Goal: Task Accomplishment & Management: Use online tool/utility

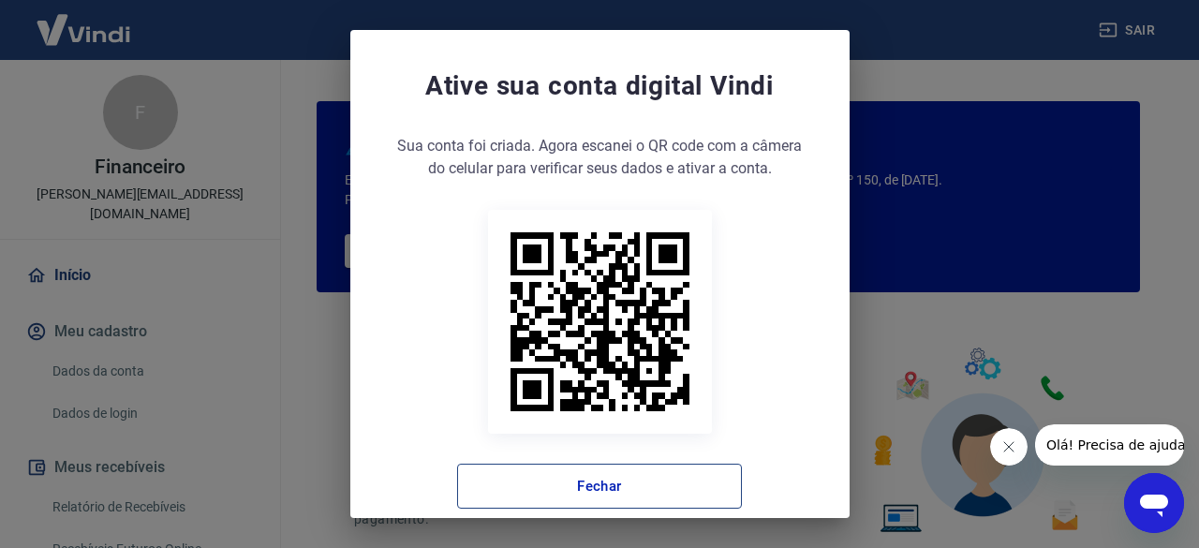
click at [676, 487] on button "Fechar" at bounding box center [599, 486] width 285 height 45
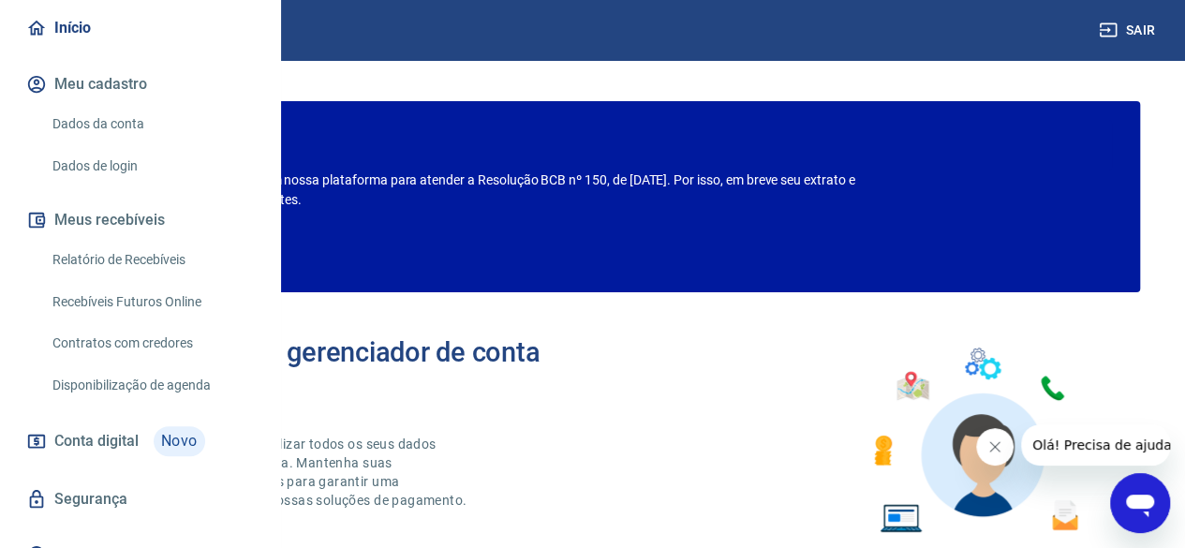
scroll to position [255, 0]
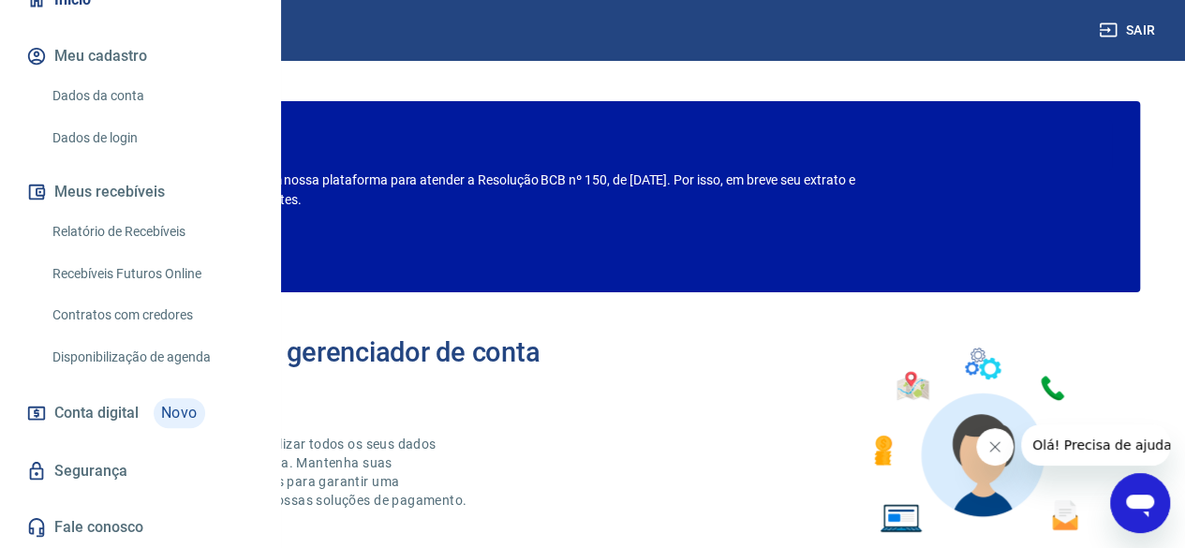
click at [170, 229] on link "Relatório de Recebíveis" at bounding box center [151, 232] width 213 height 38
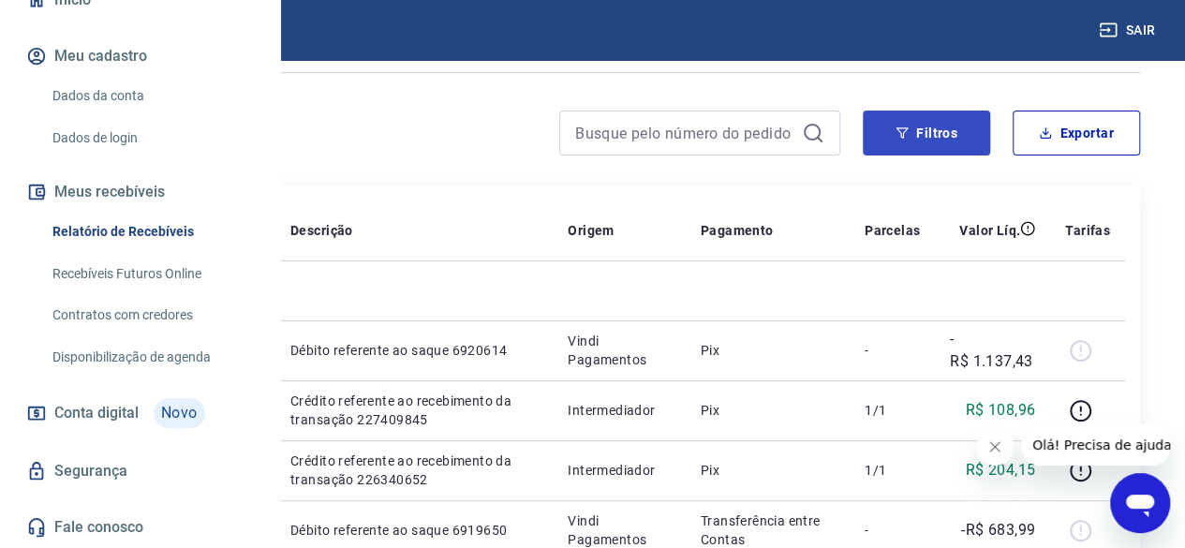
scroll to position [94, 0]
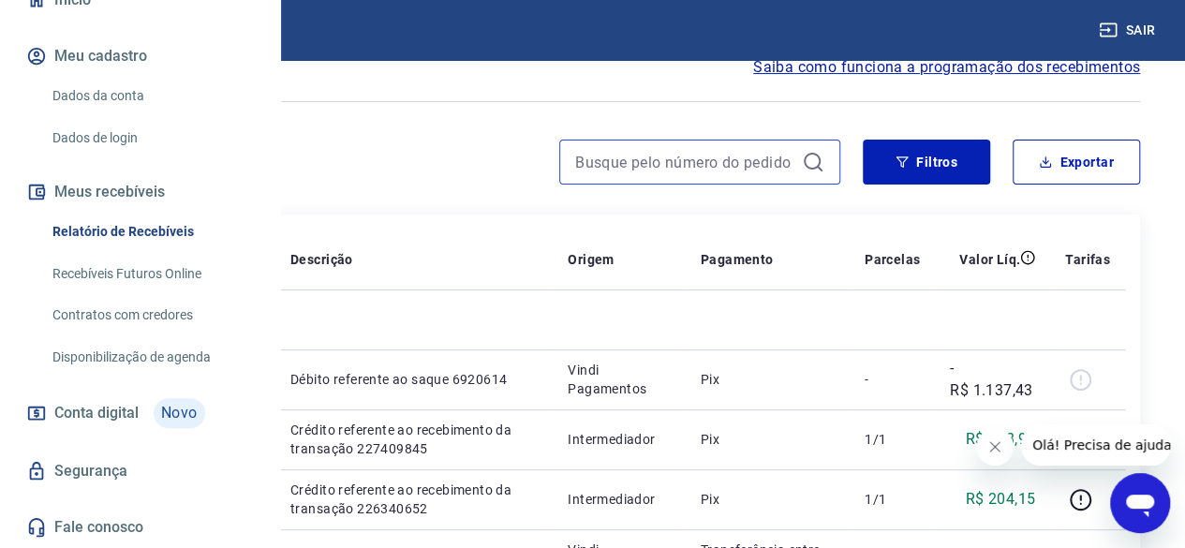
click at [689, 151] on input at bounding box center [684, 162] width 219 height 28
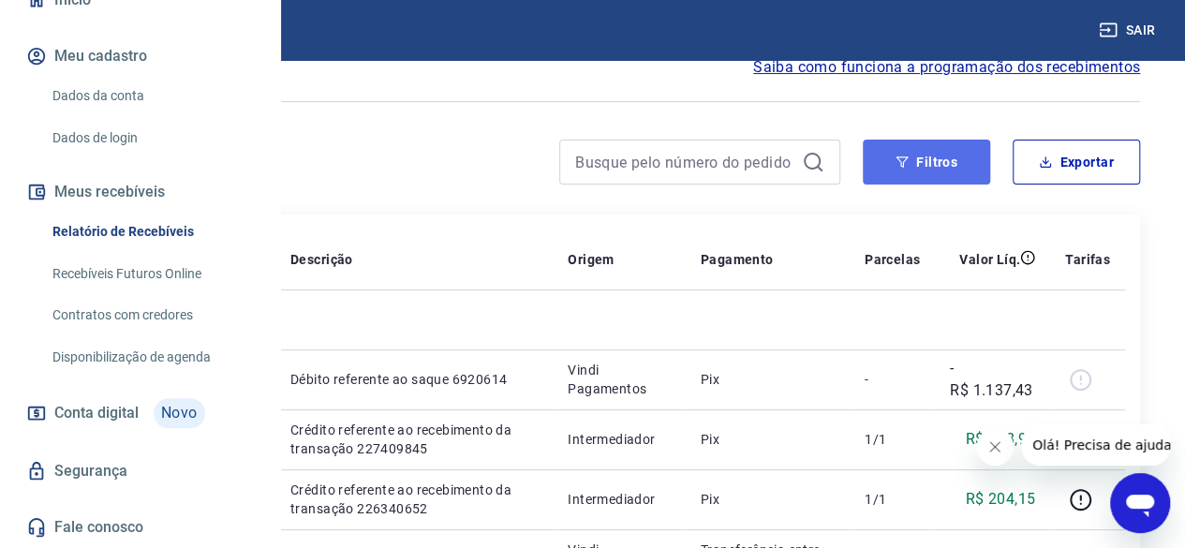
click at [909, 156] on button "Filtros" at bounding box center [925, 162] width 127 height 45
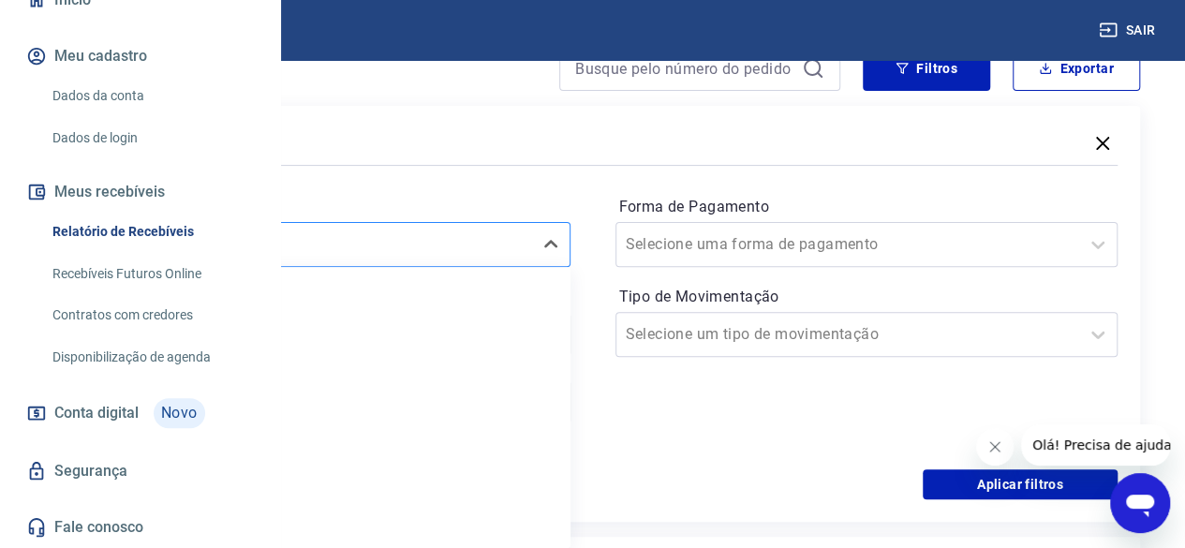
scroll to position [187, 0]
click at [267, 252] on input "Período" at bounding box center [172, 244] width 189 height 22
click at [267, 248] on input "Período" at bounding box center [172, 244] width 189 height 22
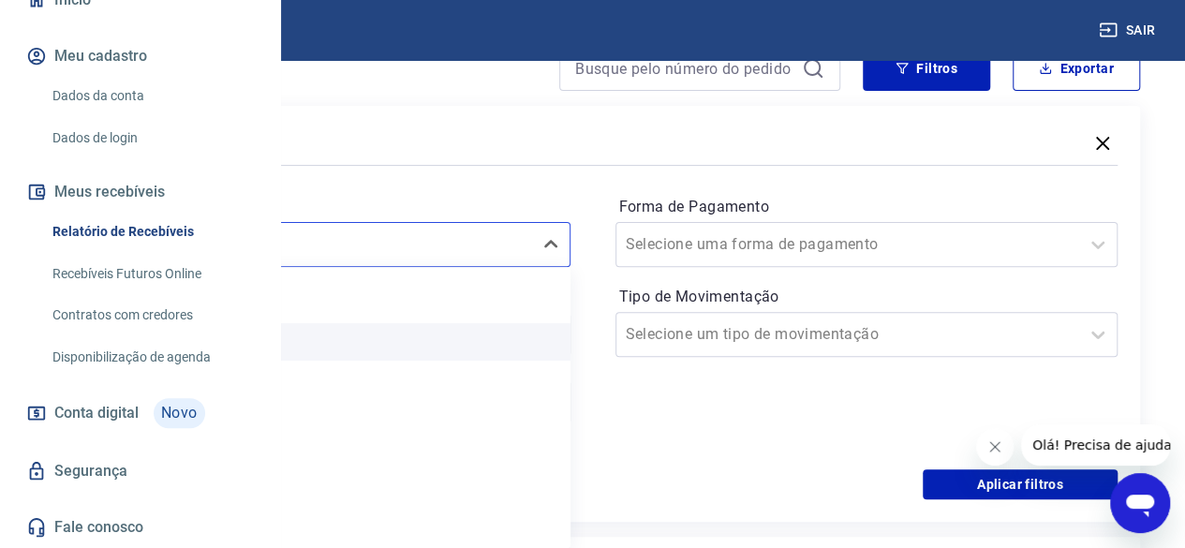
click at [425, 344] on div "Hoje" at bounding box center [318, 341] width 503 height 37
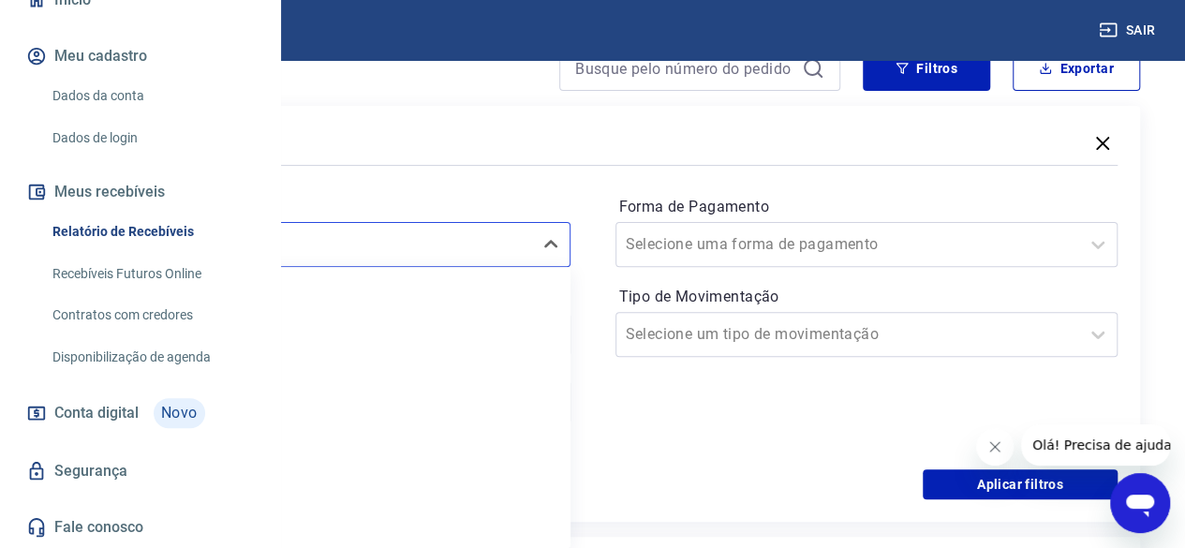
click at [530, 141] on div "Filtros" at bounding box center [592, 144] width 1050 height 33
drag, startPoint x: 485, startPoint y: 214, endPoint x: 485, endPoint y: 241, distance: 26.2
click at [485, 216] on label "Período" at bounding box center [318, 207] width 495 height 22
click at [267, 248] on input "Período" at bounding box center [172, 244] width 189 height 22
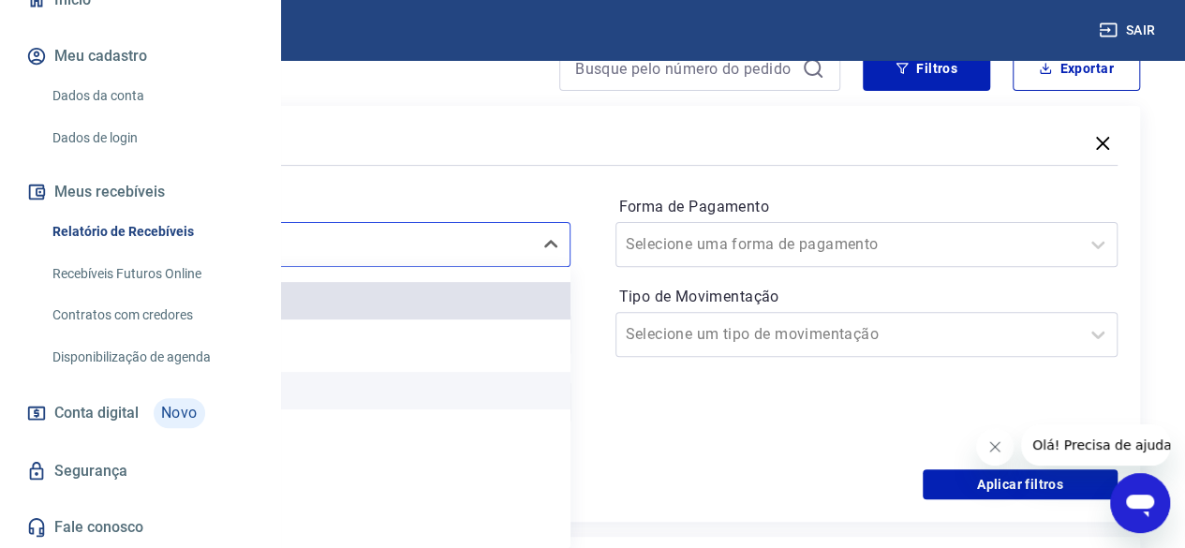
scroll to position [0, 0]
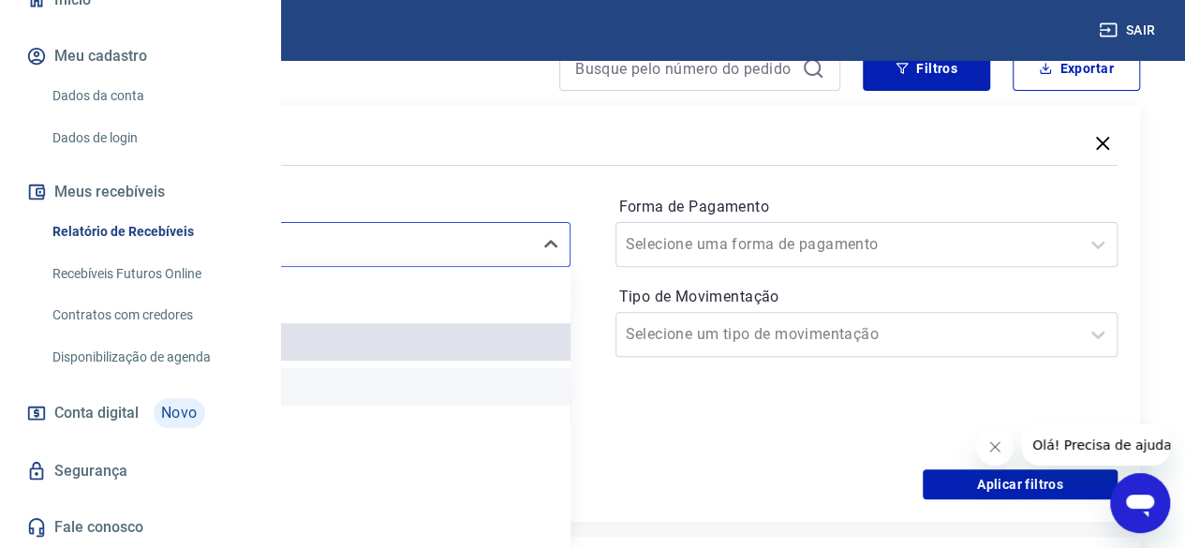
click at [509, 395] on div "Última semana" at bounding box center [318, 386] width 503 height 37
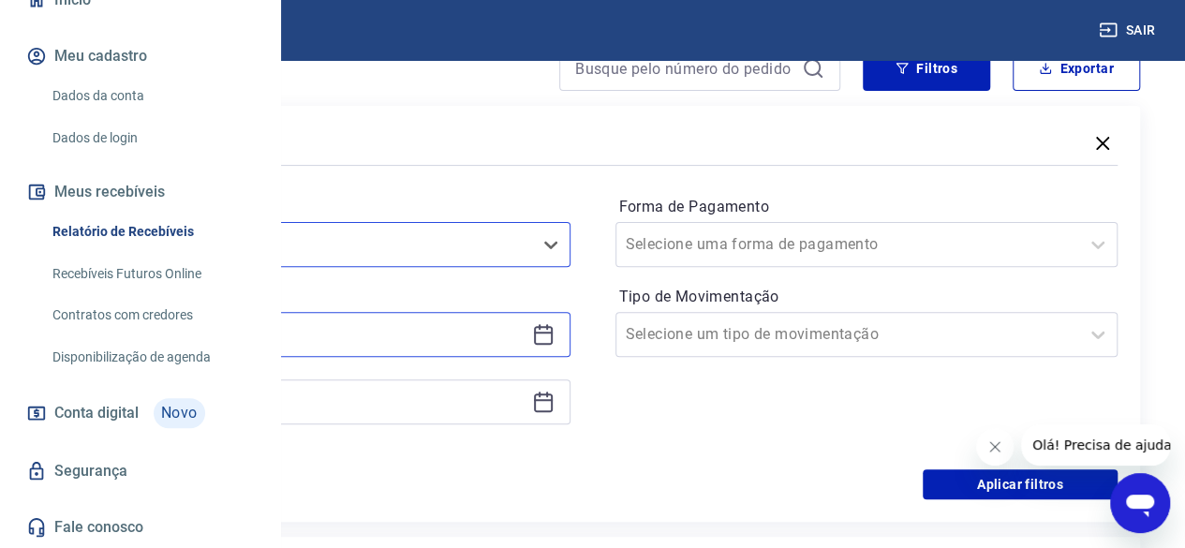
click at [496, 334] on input at bounding box center [303, 334] width 441 height 28
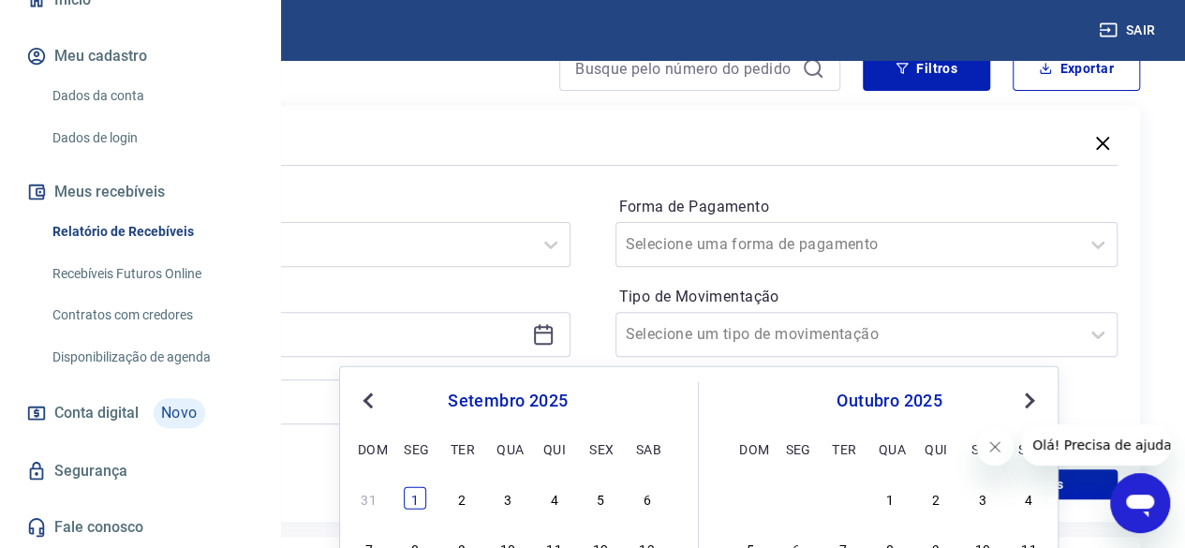
click at [413, 501] on div "1" at bounding box center [415, 498] width 22 height 22
type input "[DATE]"
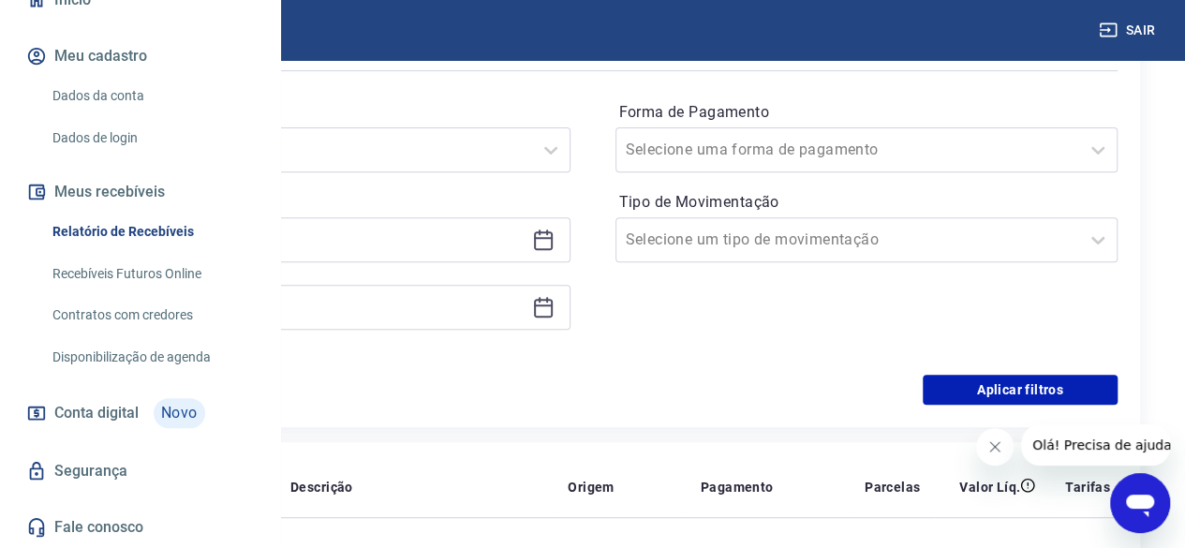
scroll to position [375, 0]
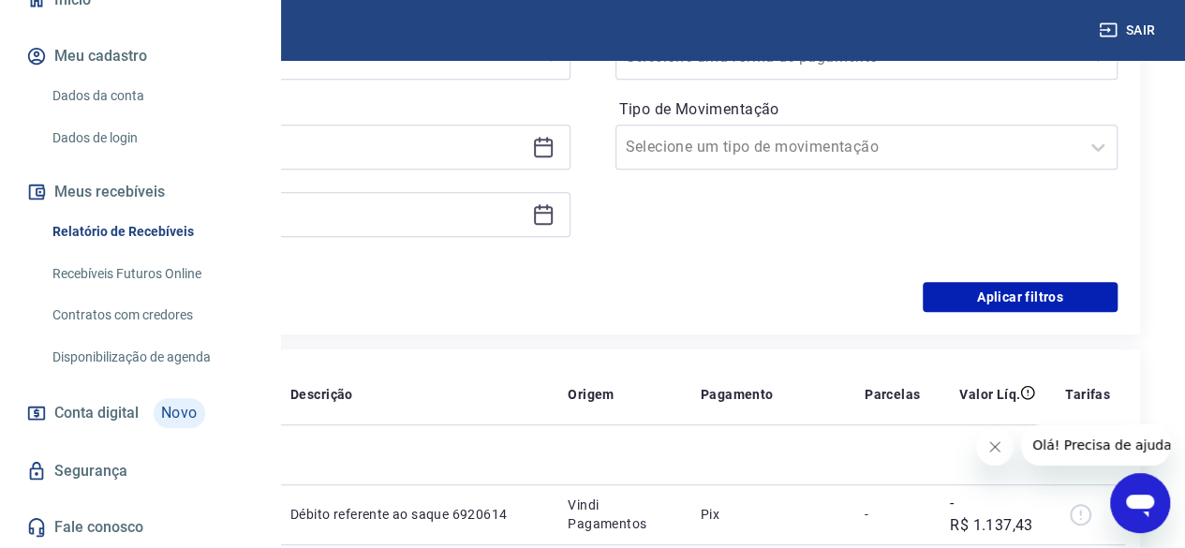
click at [570, 207] on div at bounding box center [318, 214] width 503 height 45
click at [554, 216] on icon at bounding box center [543, 214] width 22 height 22
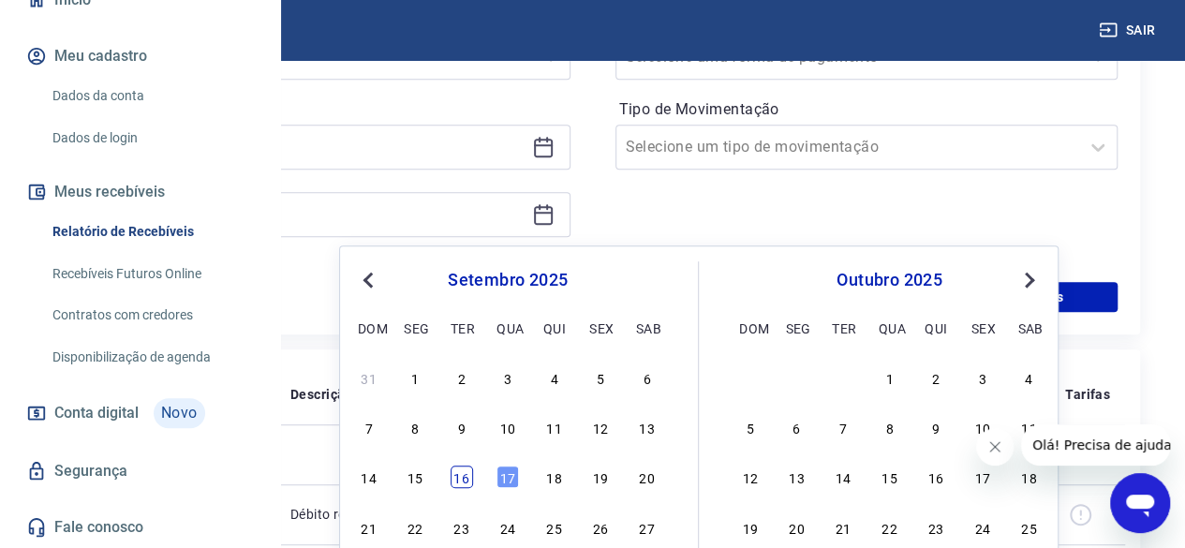
click at [464, 480] on div "16" at bounding box center [461, 476] width 22 height 22
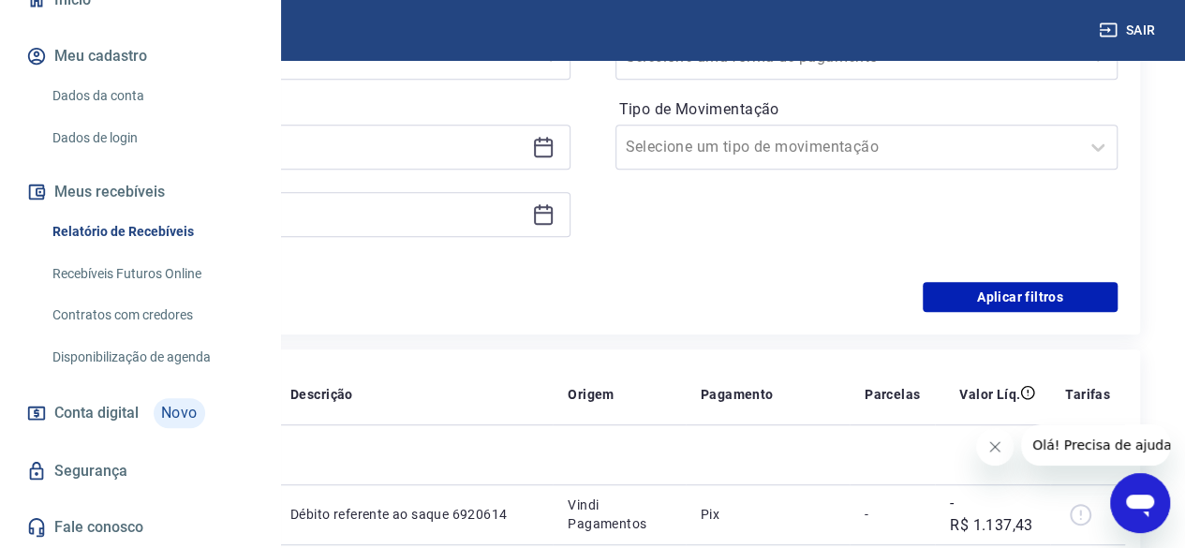
click at [553, 214] on icon at bounding box center [543, 215] width 19 height 19
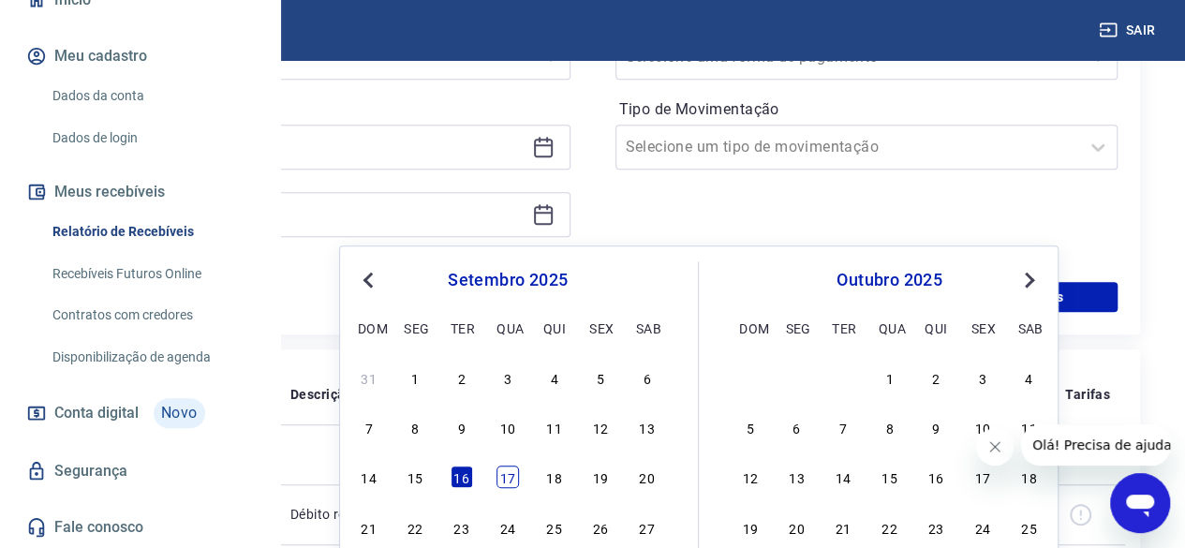
click at [509, 480] on div "17" at bounding box center [507, 476] width 22 height 22
type input "[DATE]"
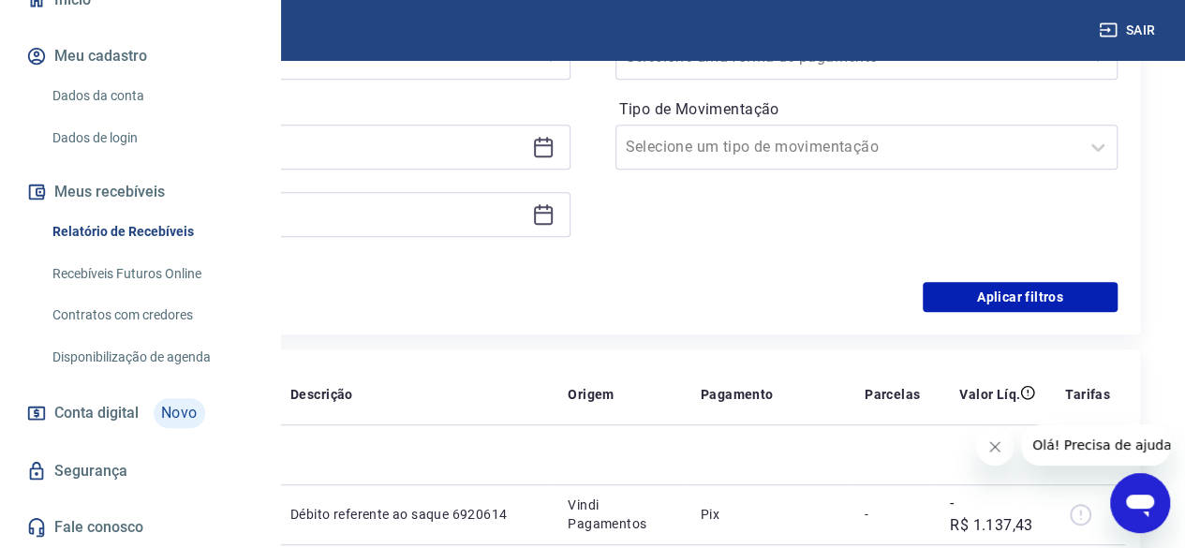
drag, startPoint x: 303, startPoint y: 177, endPoint x: 313, endPoint y: 186, distance: 13.2
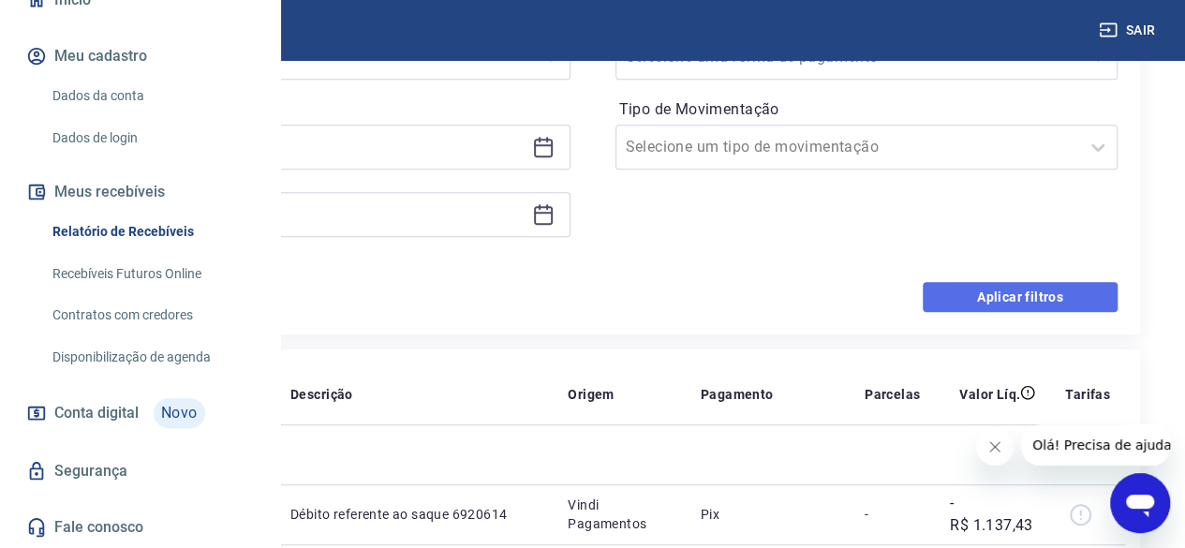
click at [1039, 304] on button "Aplicar filtros" at bounding box center [1019, 297] width 195 height 30
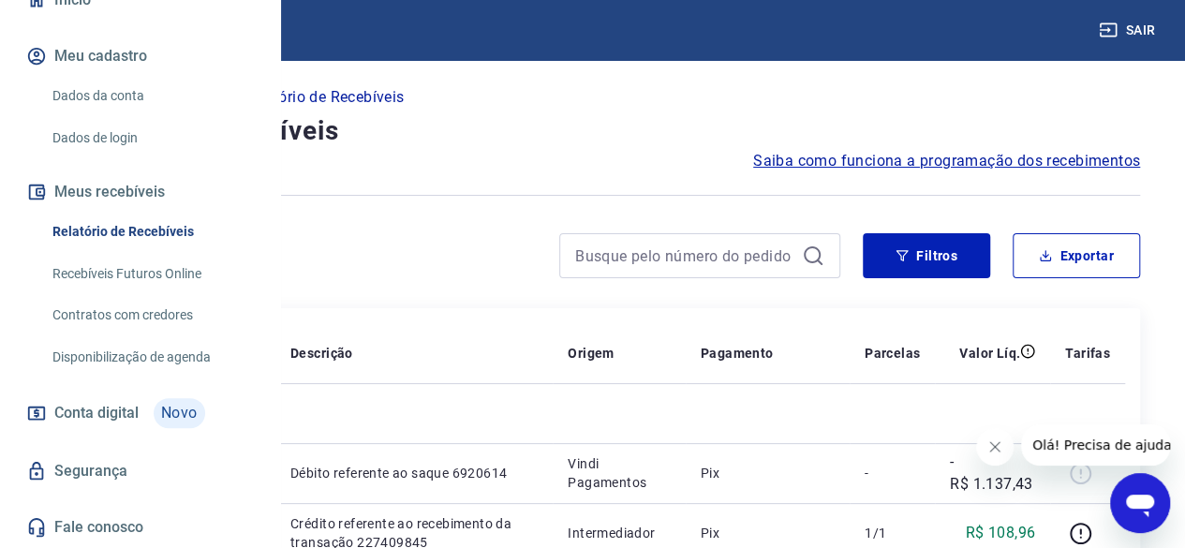
click at [1007, 446] on button "Fechar mensagem da empresa" at bounding box center [994, 446] width 37 height 37
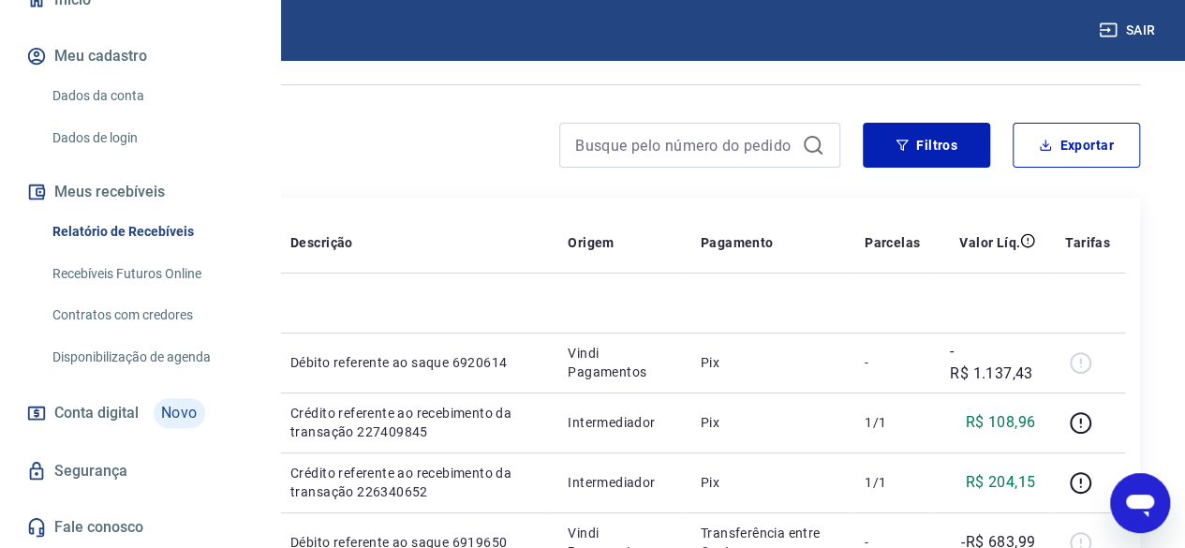
scroll to position [94, 0]
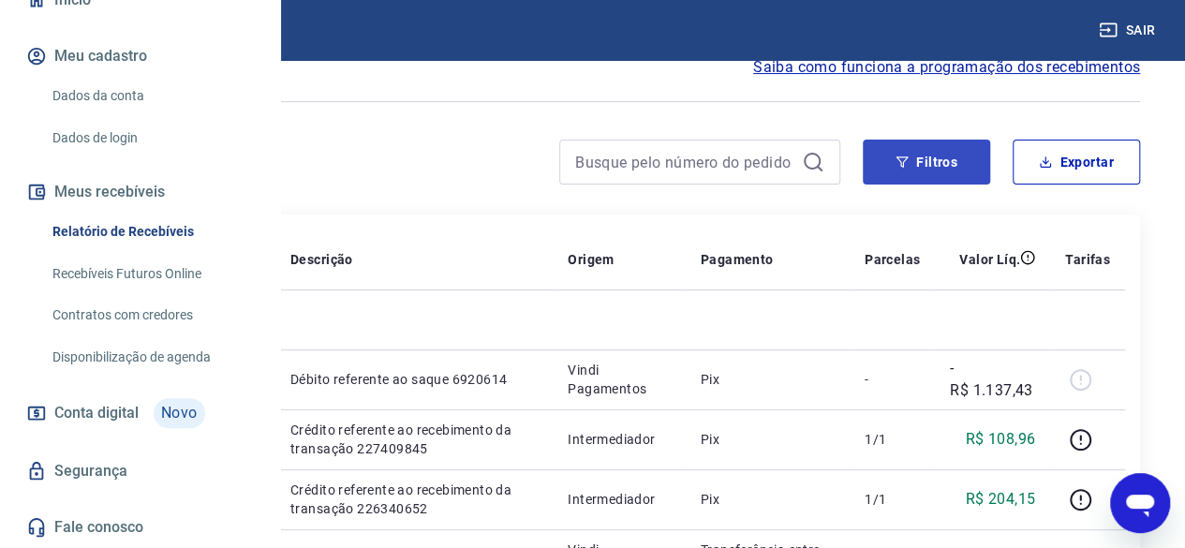
click at [942, 167] on button "Filtros" at bounding box center [925, 162] width 127 height 45
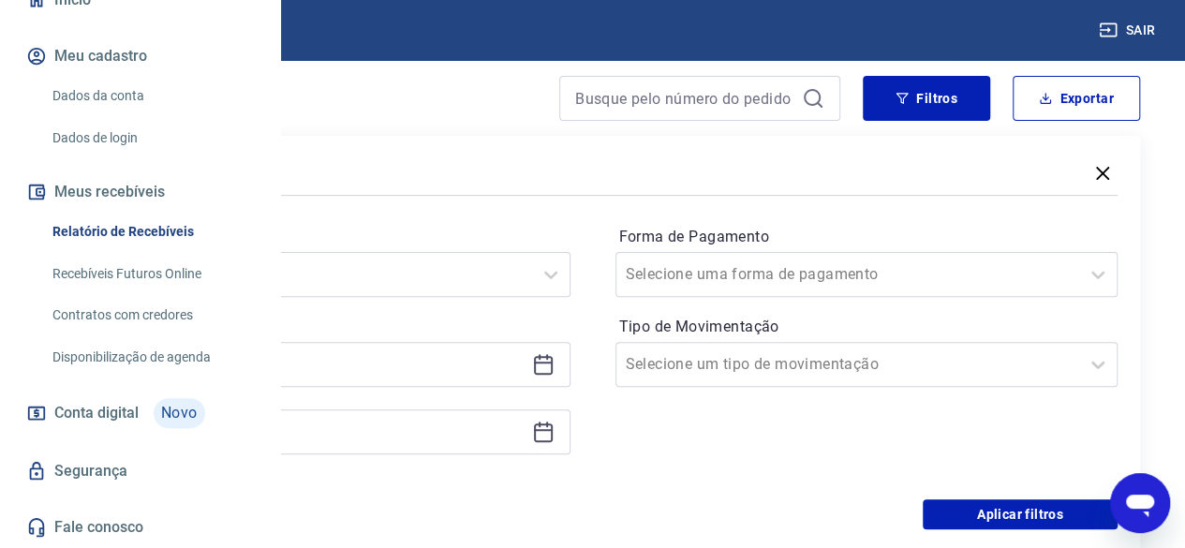
scroll to position [187, 0]
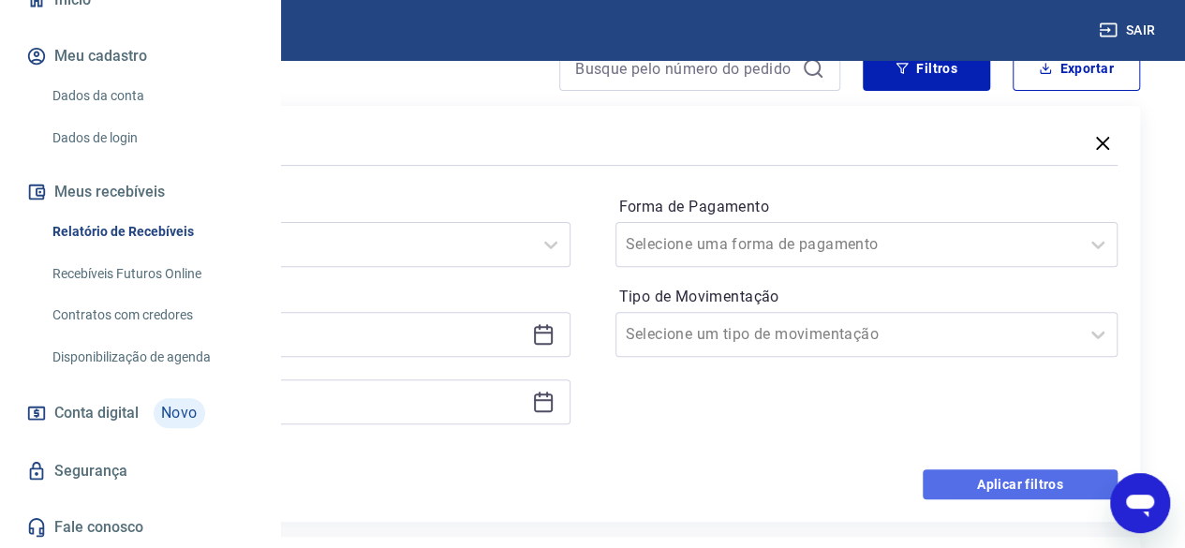
click at [1039, 486] on button "Aplicar filtros" at bounding box center [1019, 484] width 195 height 30
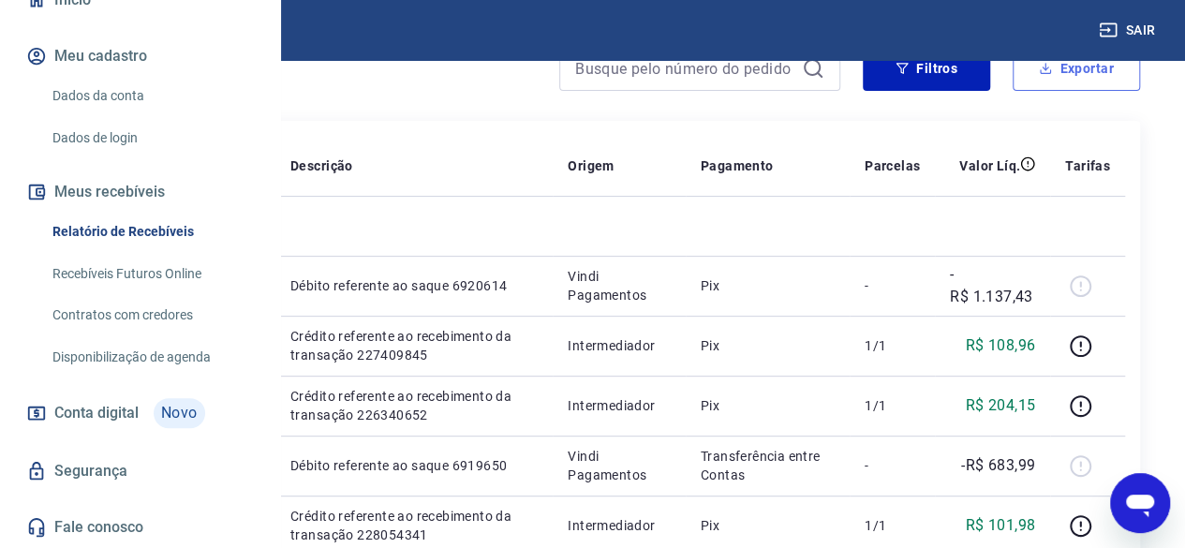
click at [1073, 80] on button "Exportar" at bounding box center [1075, 68] width 127 height 45
type input "[DATE]"
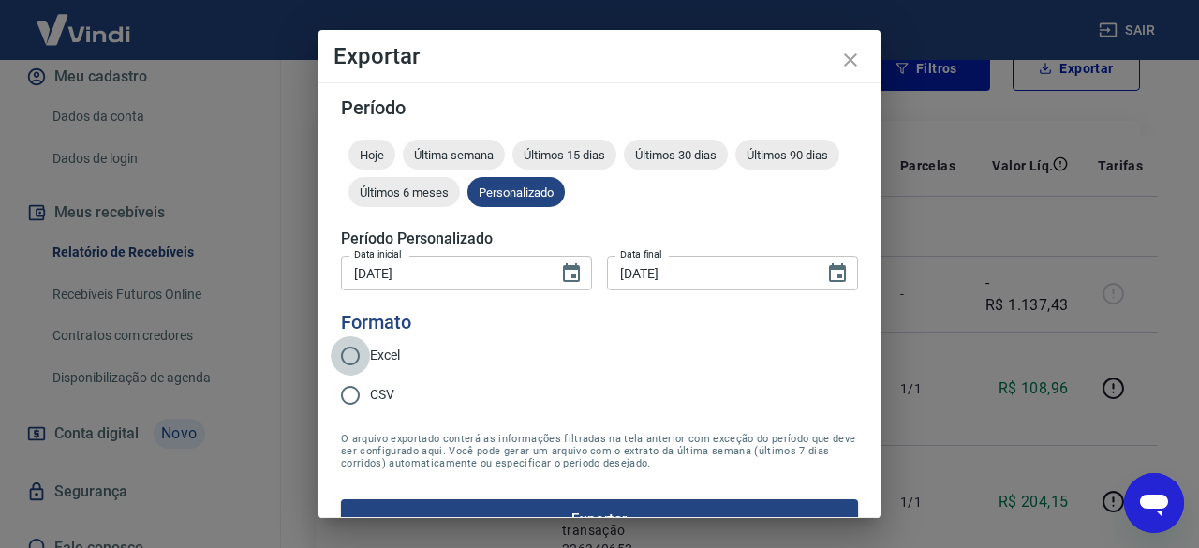
click at [353, 351] on input "Excel" at bounding box center [350, 355] width 39 height 39
radio input "true"
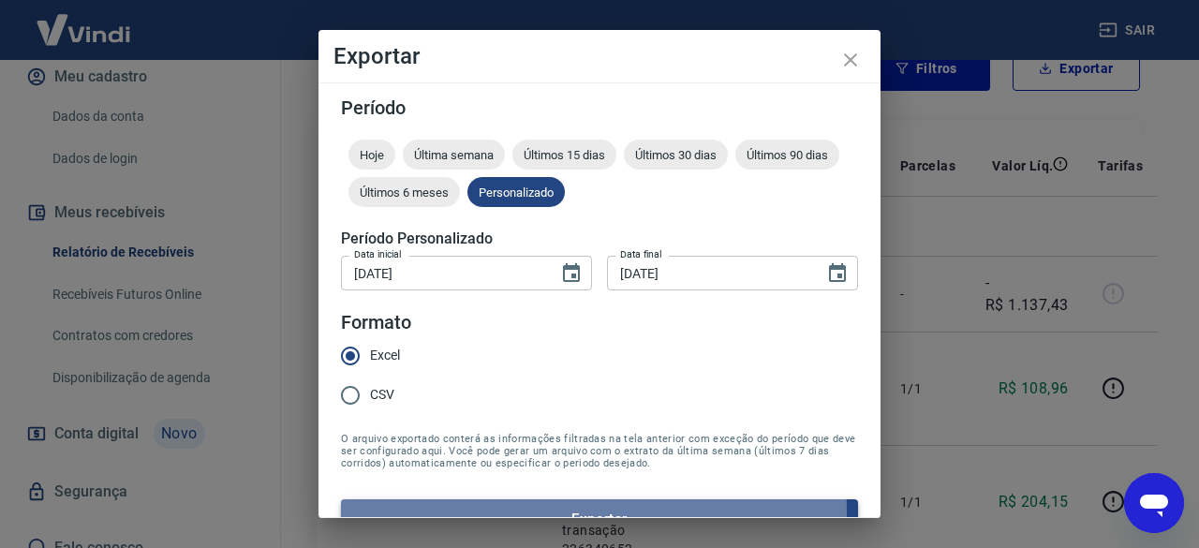
click at [564, 510] on button "Exportar" at bounding box center [599, 518] width 517 height 39
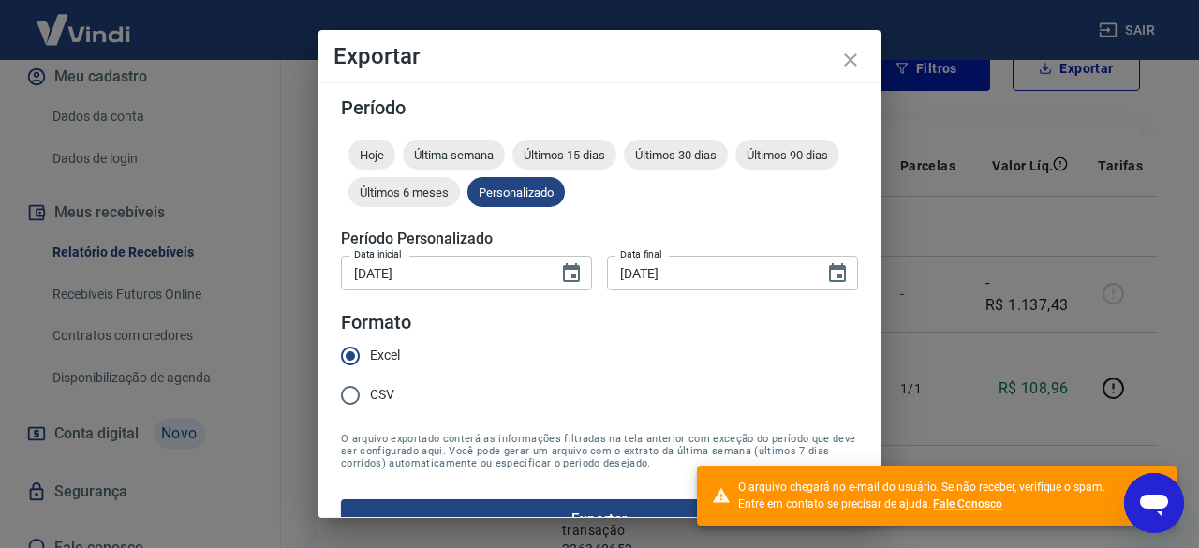
click at [1024, 286] on div "Exportar Período Hoje Última semana Últimos 15 dias Últimos 30 dias Últimos 90 …" at bounding box center [599, 274] width 1199 height 548
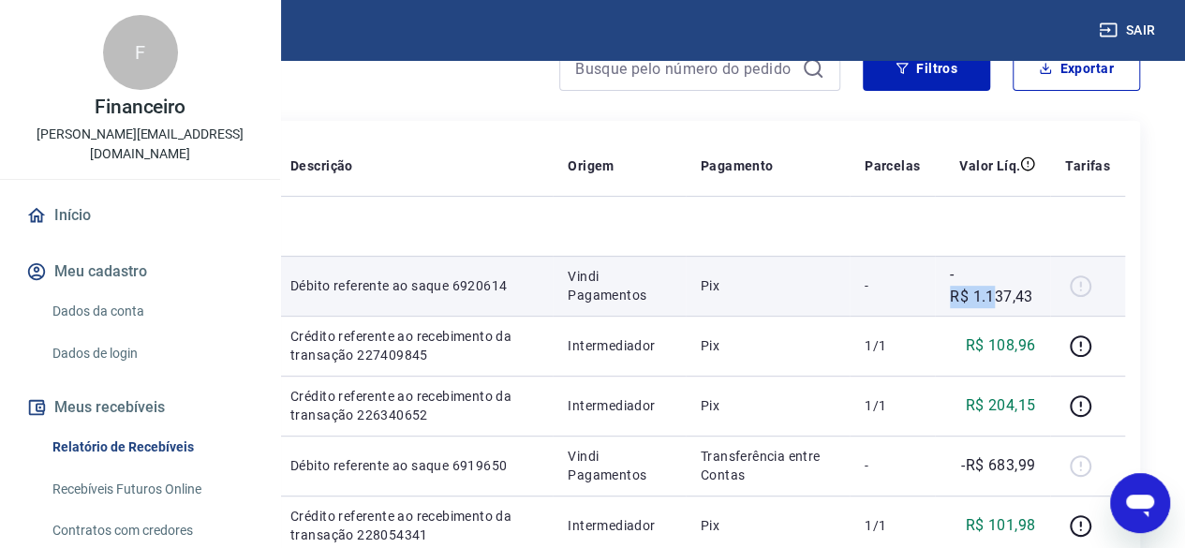
click at [1025, 293] on p "-R$ 1.137,43" at bounding box center [992, 285] width 85 height 45
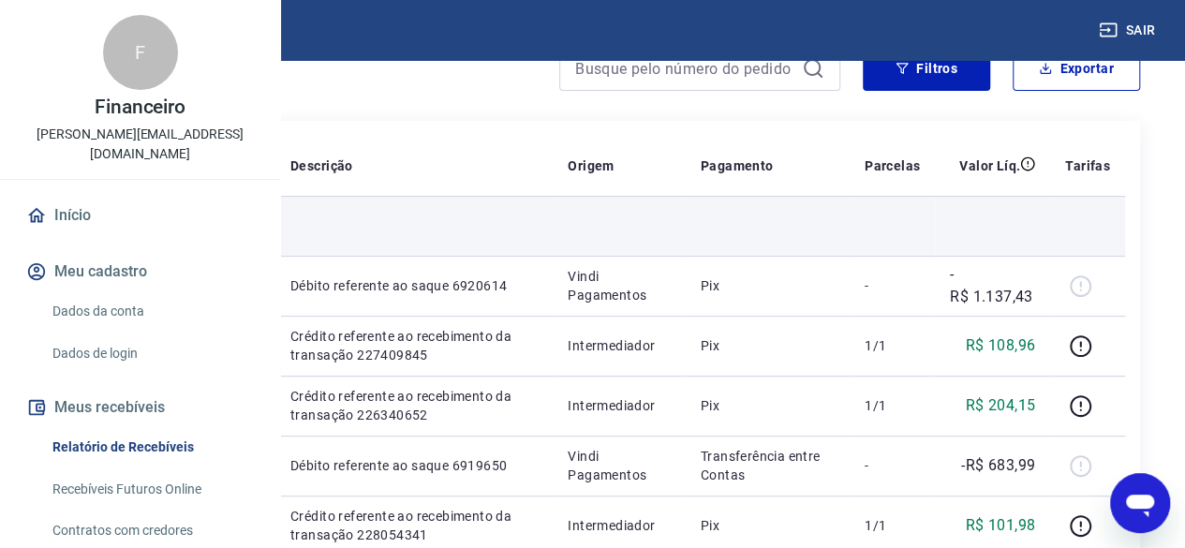
click at [1039, 221] on td at bounding box center [992, 226] width 115 height 60
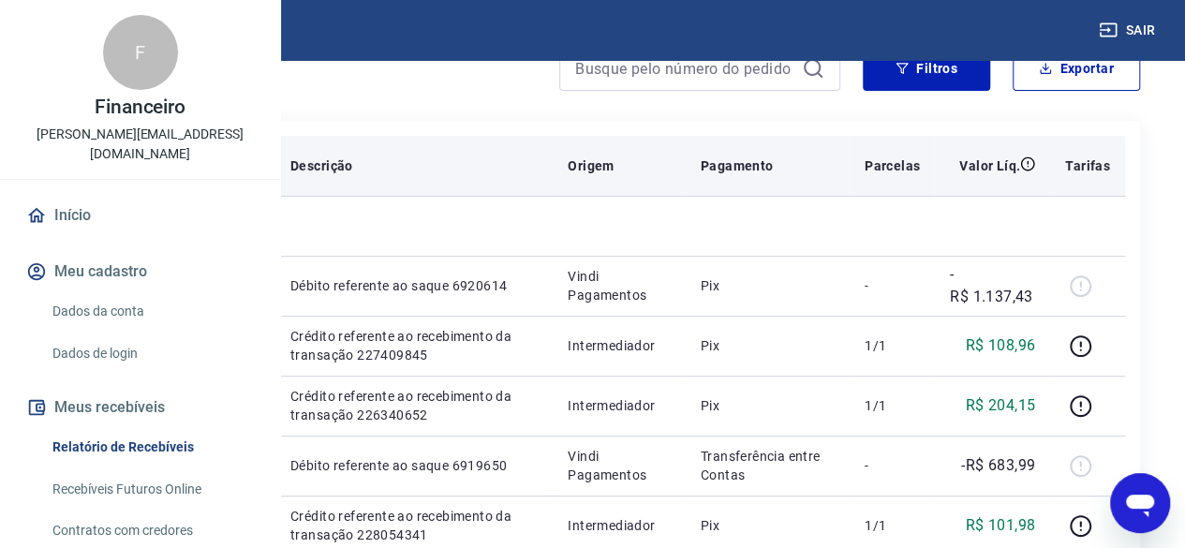
click at [920, 164] on p "Parcelas" at bounding box center [891, 165] width 55 height 19
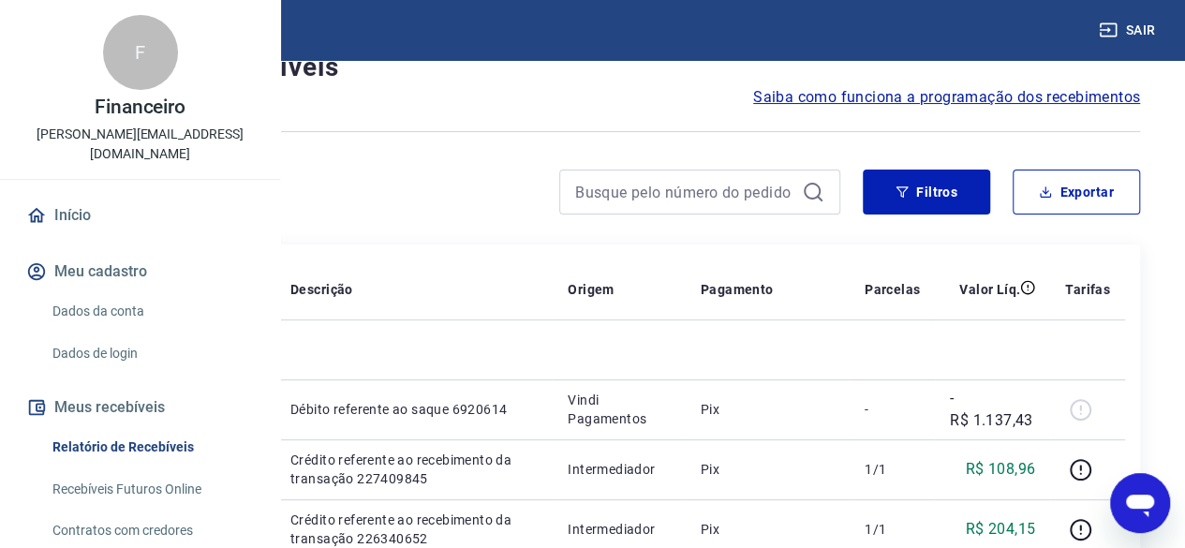
scroll to position [0, 0]
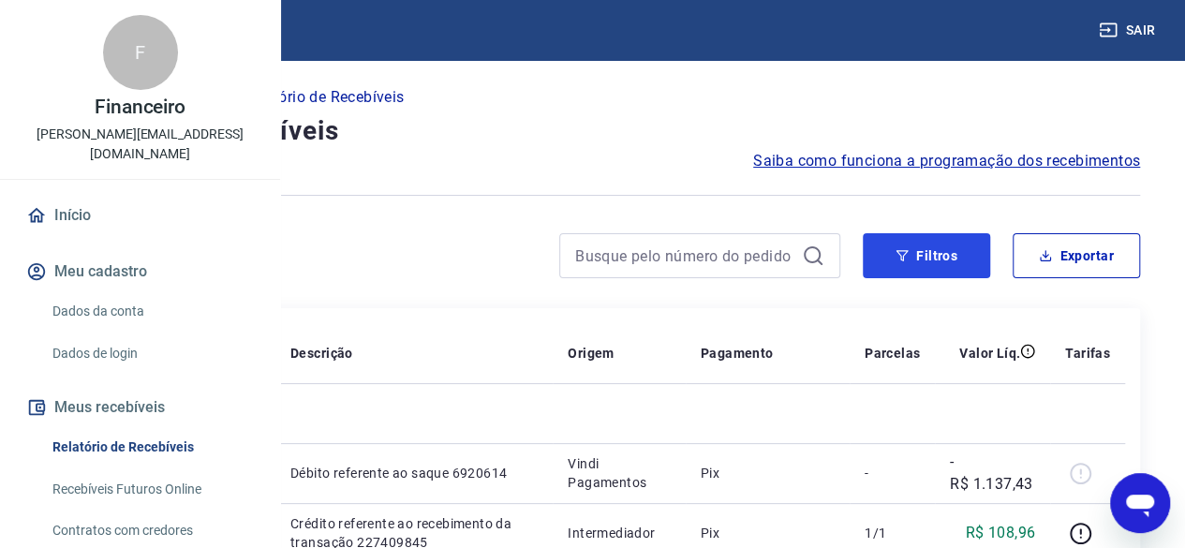
click at [925, 239] on button "Filtros" at bounding box center [925, 255] width 127 height 45
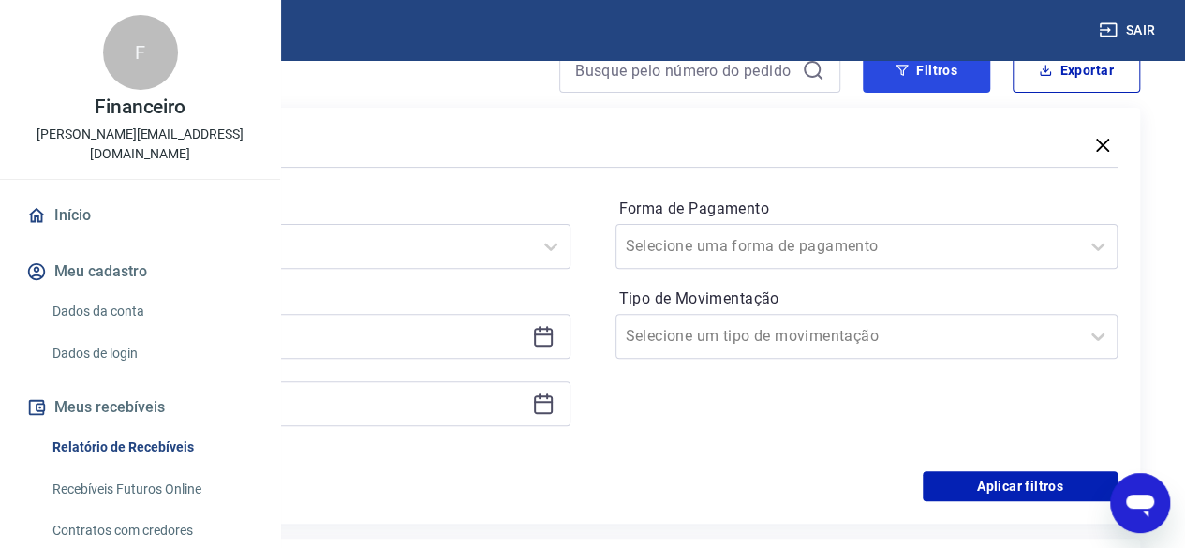
scroll to position [187, 0]
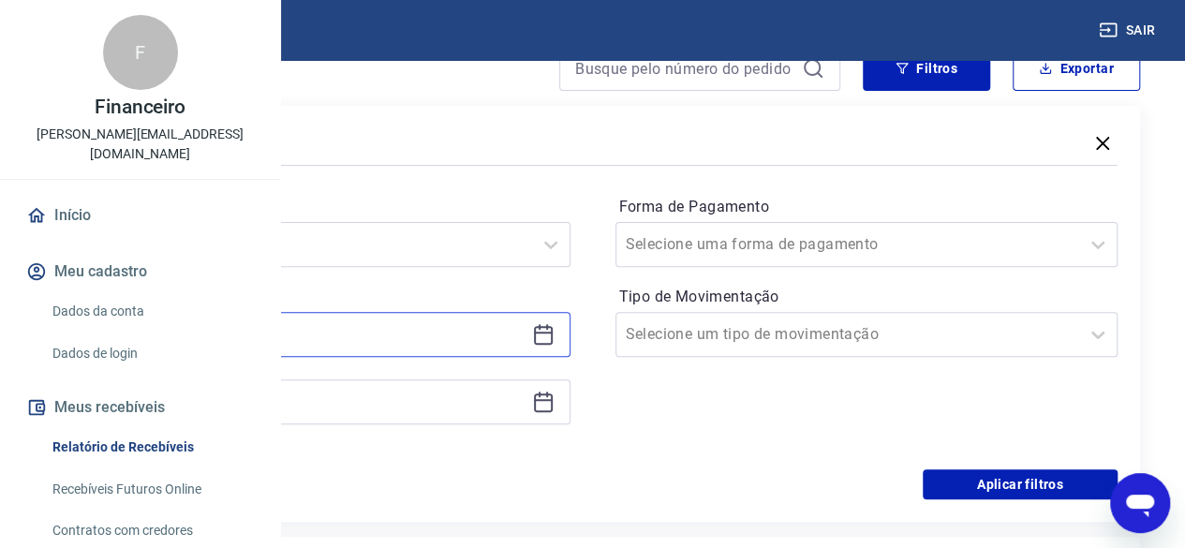
click at [524, 327] on input "[DATE]" at bounding box center [303, 334] width 441 height 28
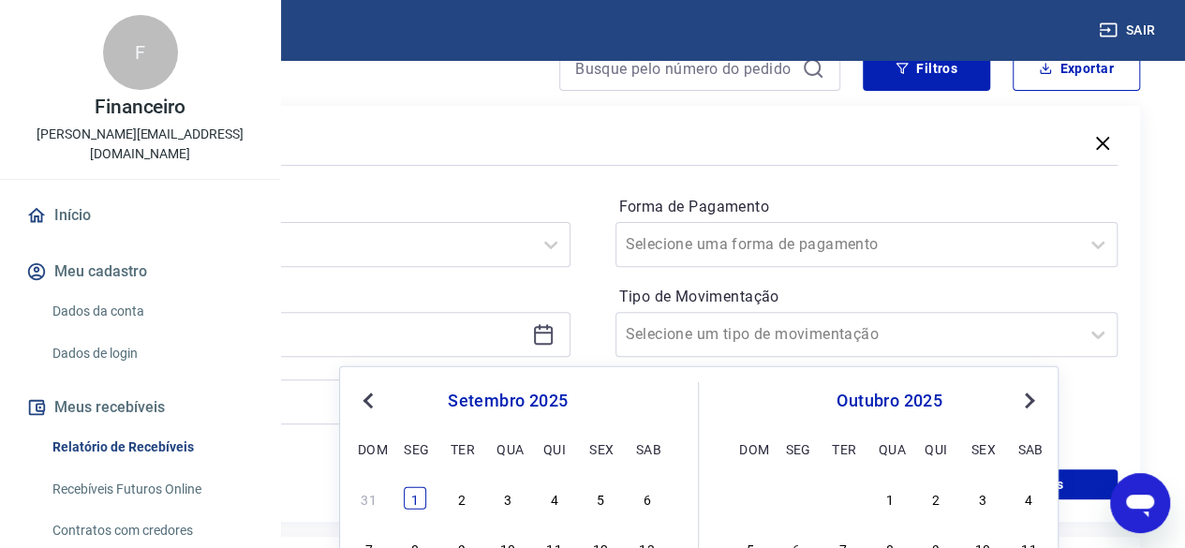
click at [421, 497] on div "1" at bounding box center [415, 498] width 22 height 22
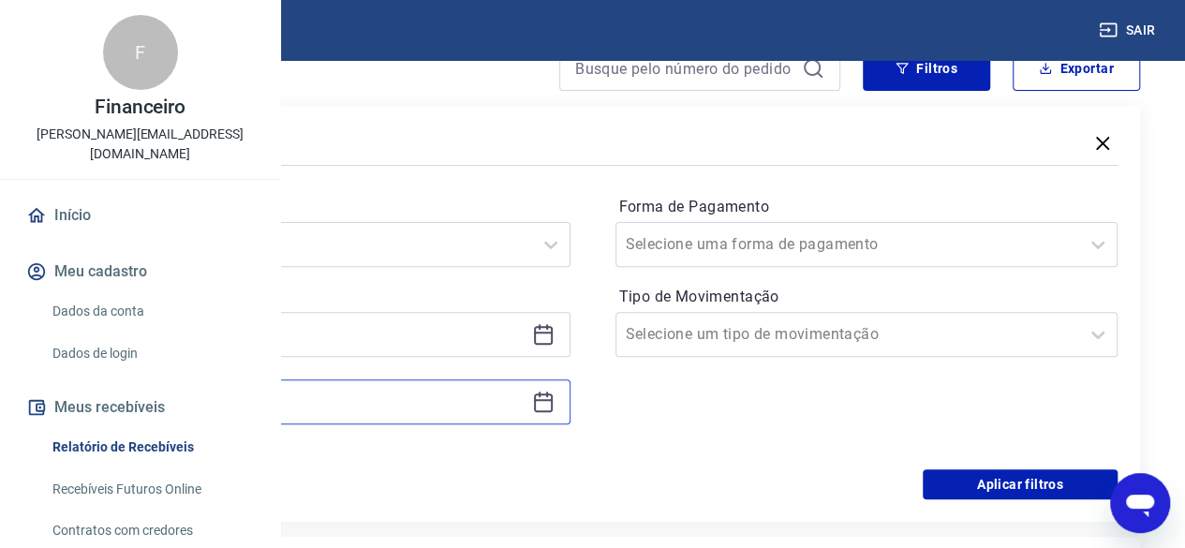
click at [440, 408] on input "[DATE]" at bounding box center [303, 402] width 441 height 28
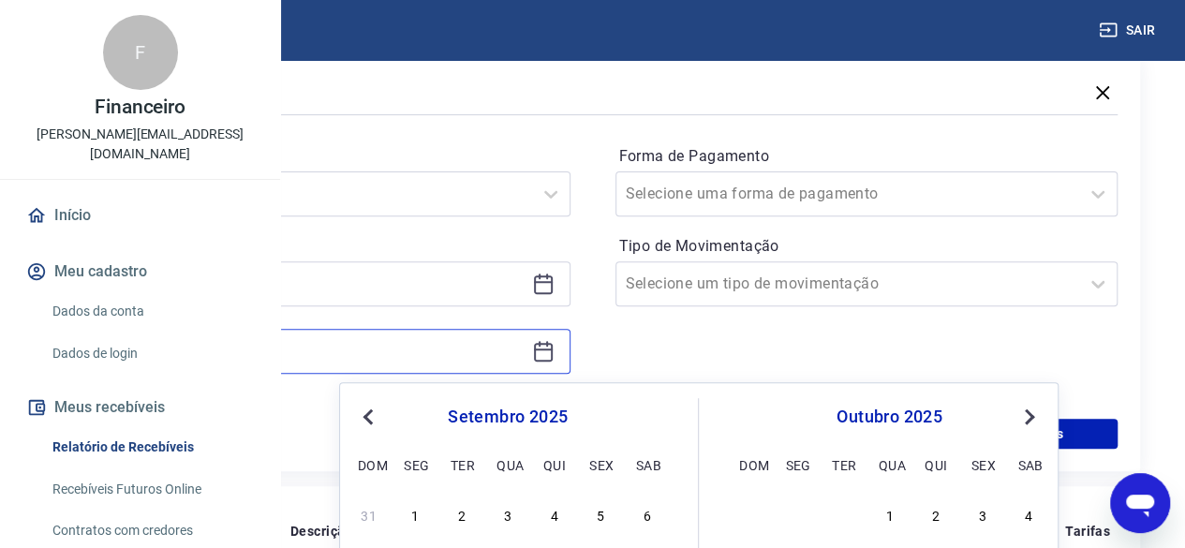
scroll to position [281, 0]
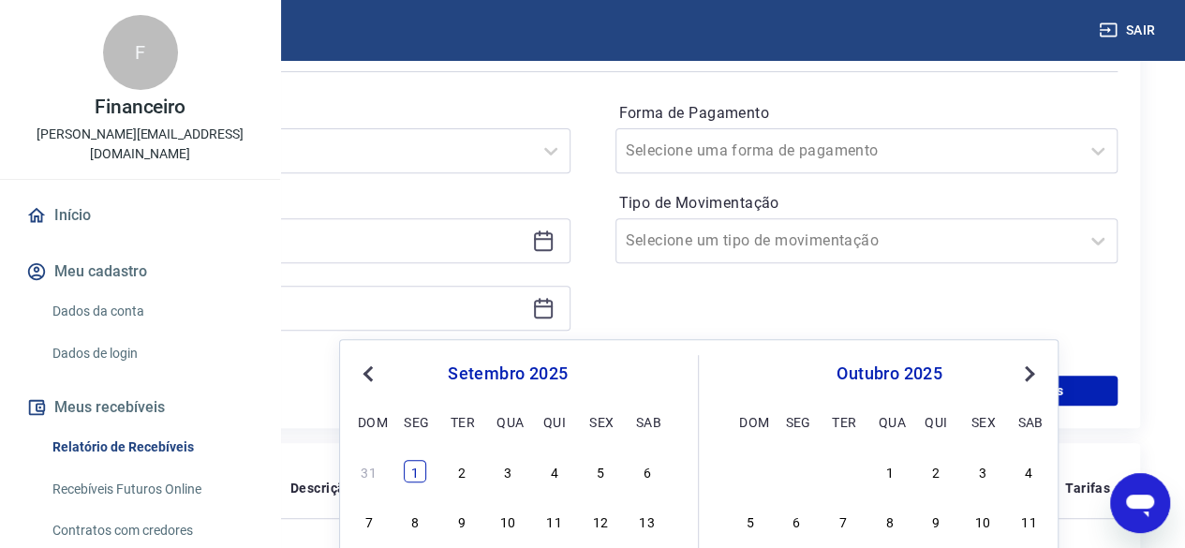
click at [409, 477] on div "1" at bounding box center [415, 471] width 22 height 22
type input "[DATE]"
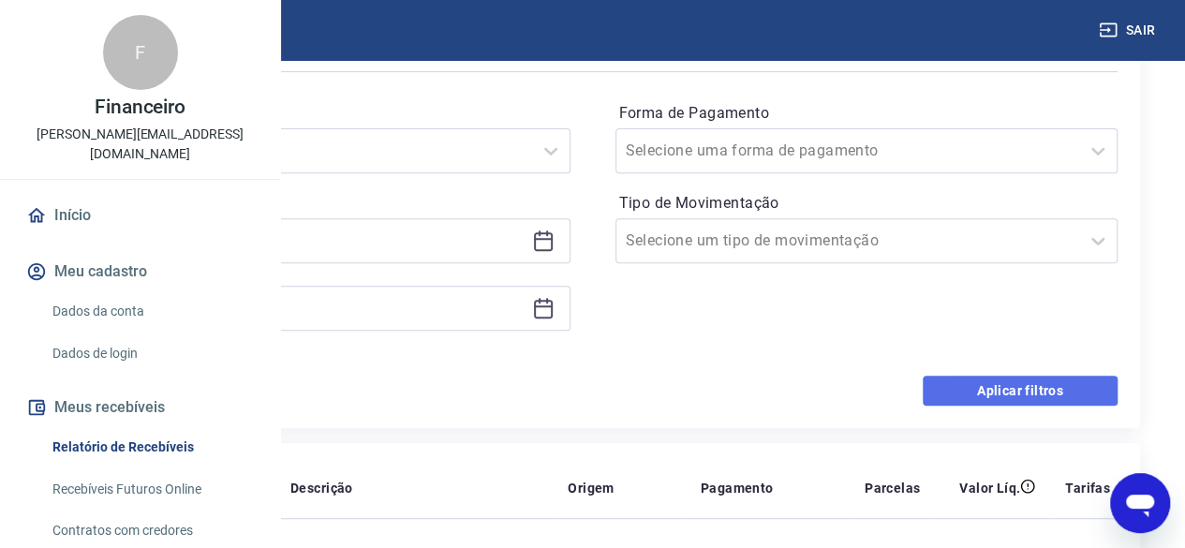
click at [1082, 394] on button "Aplicar filtros" at bounding box center [1019, 391] width 195 height 30
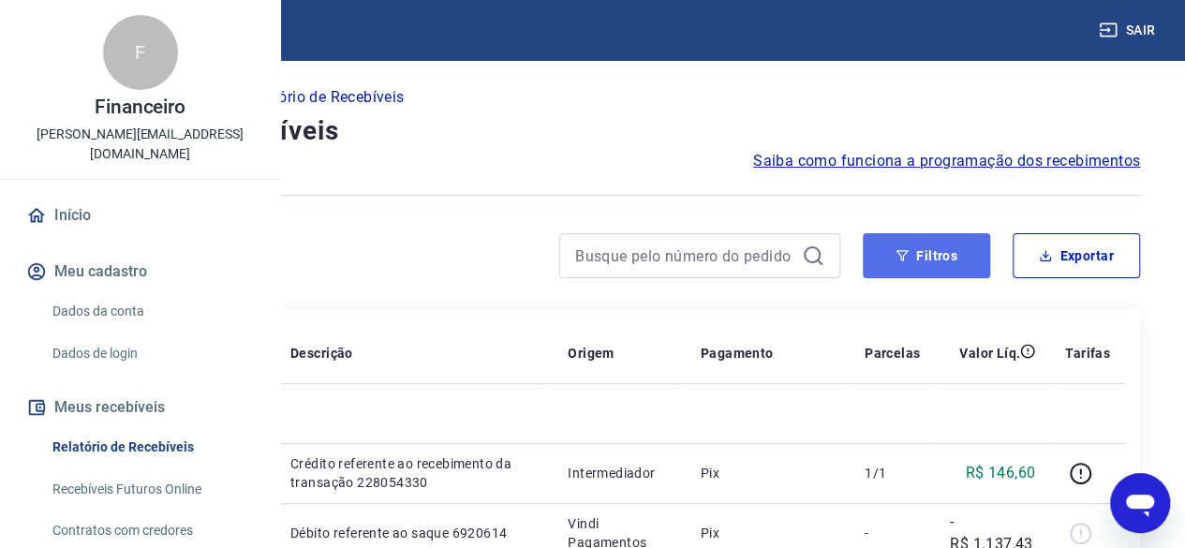
click at [930, 256] on button "Filtros" at bounding box center [925, 255] width 127 height 45
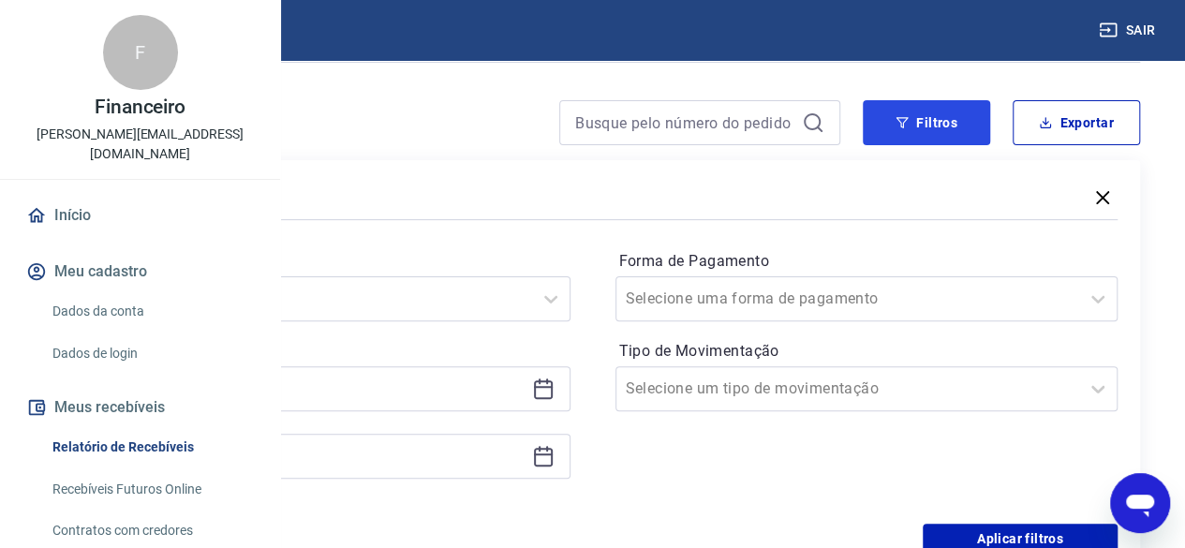
scroll to position [187, 0]
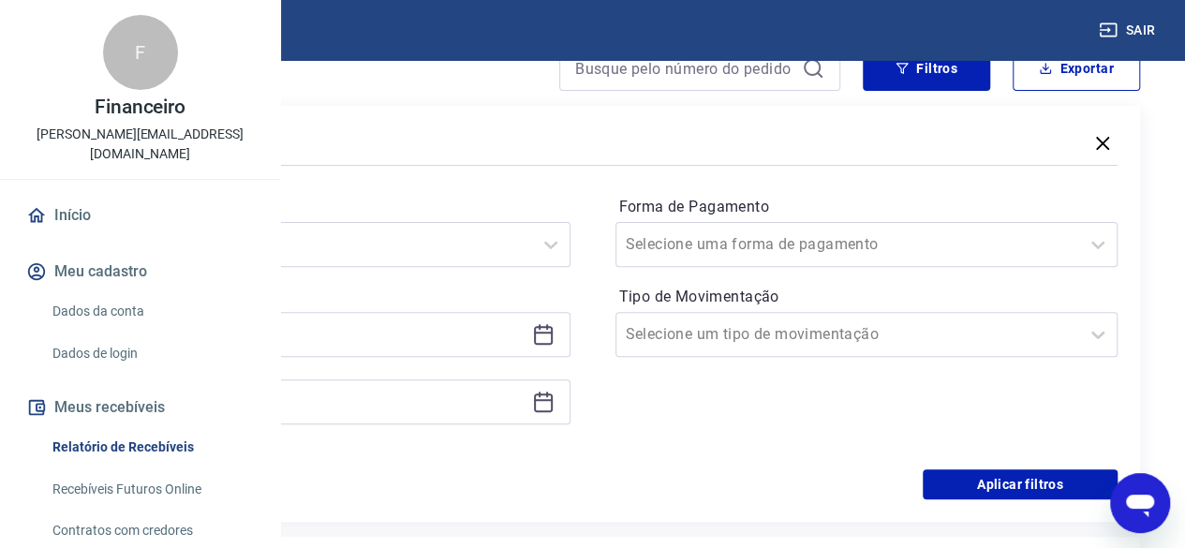
click at [554, 405] on icon at bounding box center [543, 402] width 22 height 22
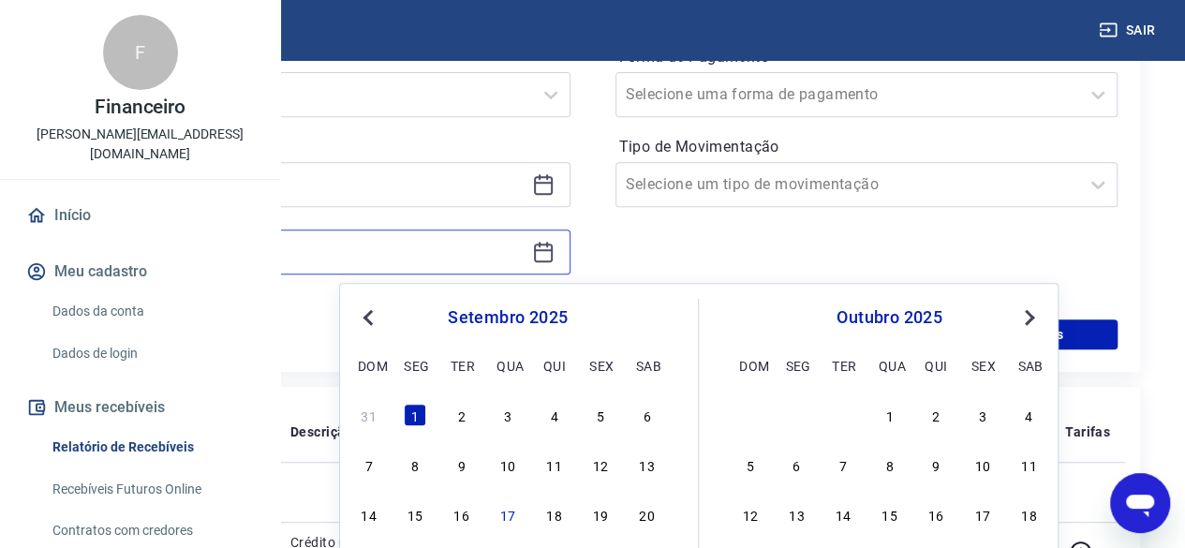
scroll to position [375, 0]
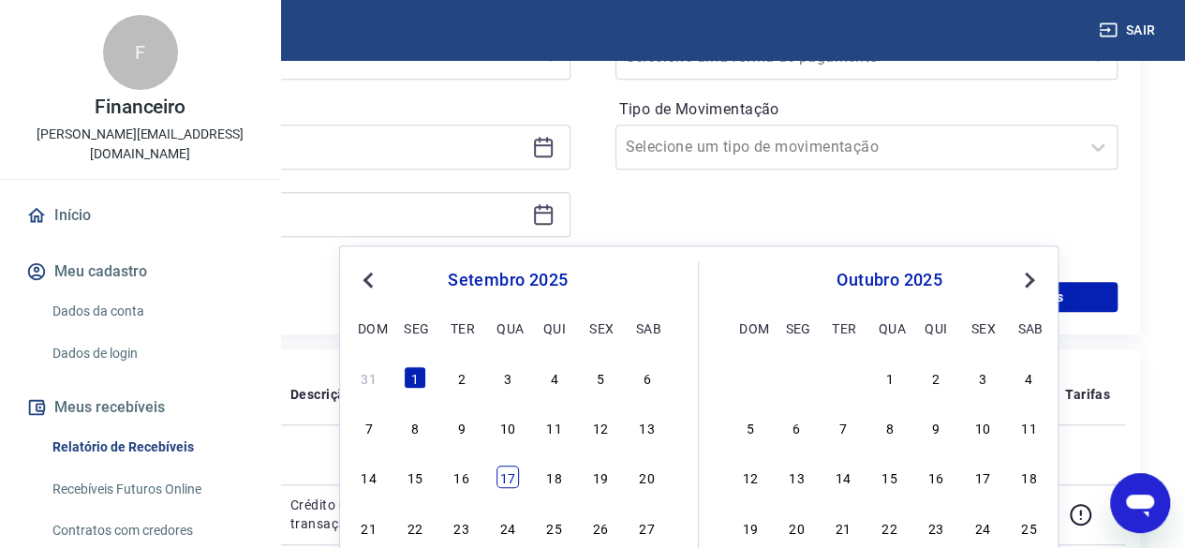
click at [514, 473] on div "17" at bounding box center [507, 476] width 22 height 22
click at [1112, 302] on button "Aplicar filtros" at bounding box center [1019, 297] width 195 height 30
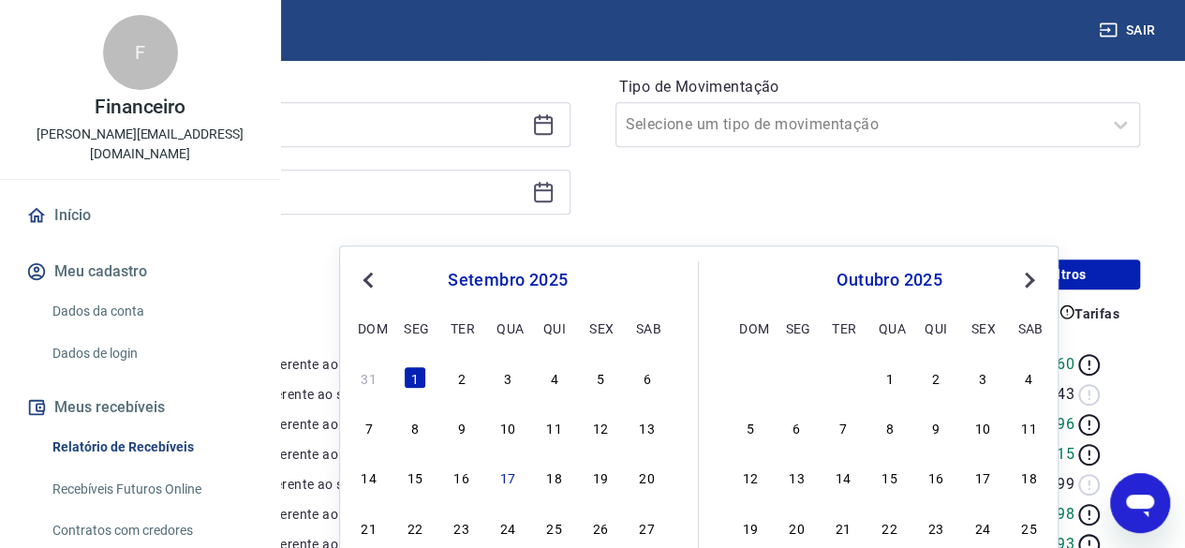
click at [1102, 299] on div "Início / Meus Recebíveis / Relatório de Recebíveis Relatório de Recebíveis Saib…" at bounding box center [592, 438] width 1140 height 1506
